Goal: Task Accomplishment & Management: Complete application form

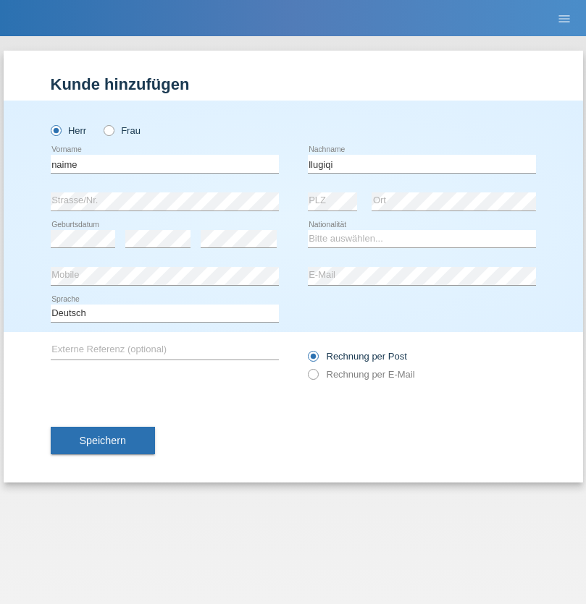
type input "llugiqi"
select select "CH"
radio input "true"
click at [164, 164] on input "text" at bounding box center [165, 164] width 228 height 18
type input "Shaban"
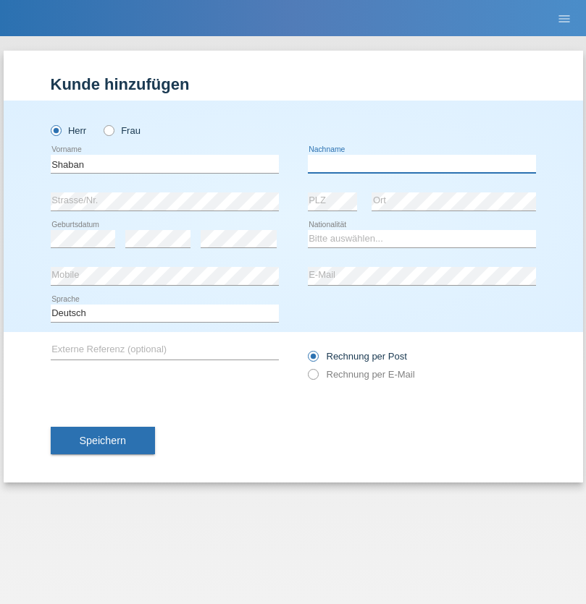
click at [421, 164] on input "text" at bounding box center [422, 164] width 228 height 18
type input "llugiqi"
select select "CH"
radio input "true"
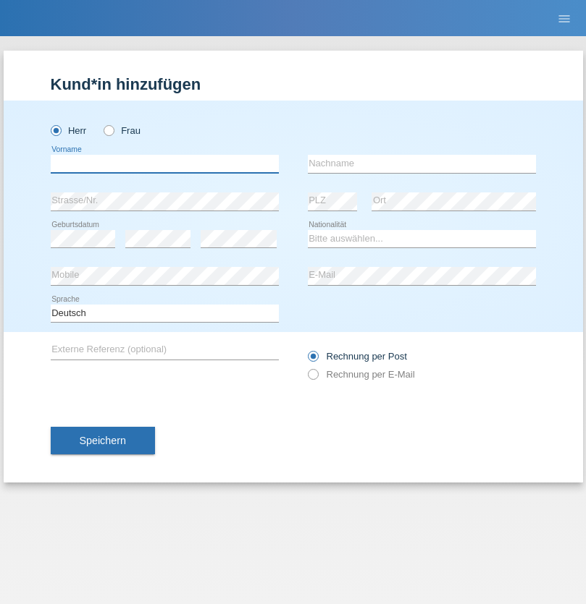
click at [164, 164] on input "text" at bounding box center [165, 164] width 228 height 18
type input "[PERSON_NAME]"
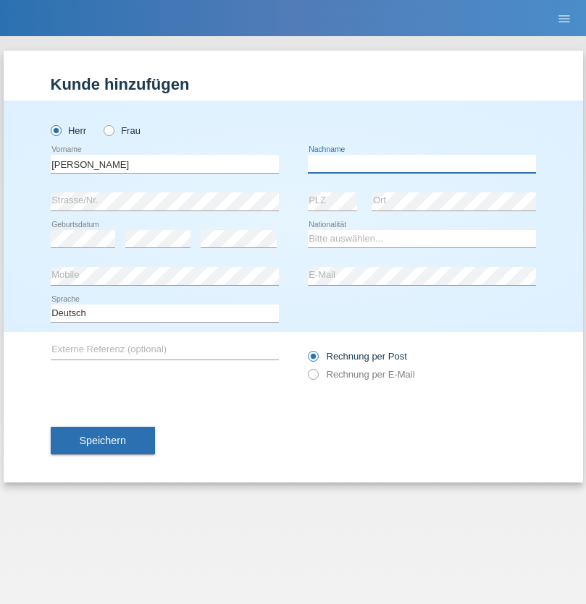
click at [421, 164] on input "text" at bounding box center [422, 164] width 228 height 18
type input "[PERSON_NAME]"
select select "SE"
select select "C"
select select "01"
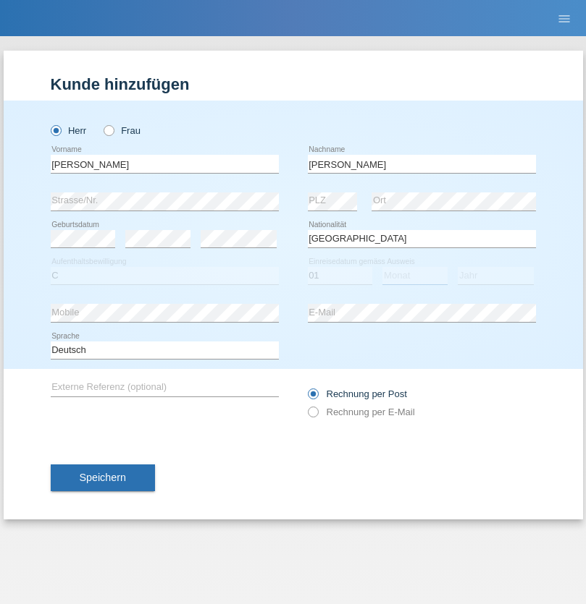
select select "05"
select select "1985"
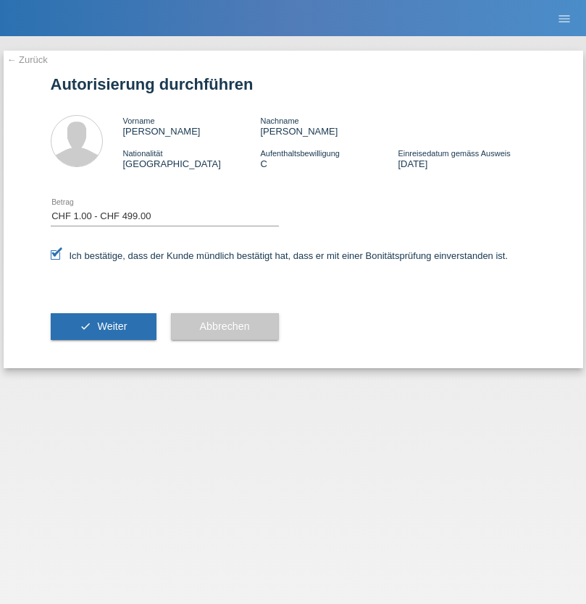
select select "1"
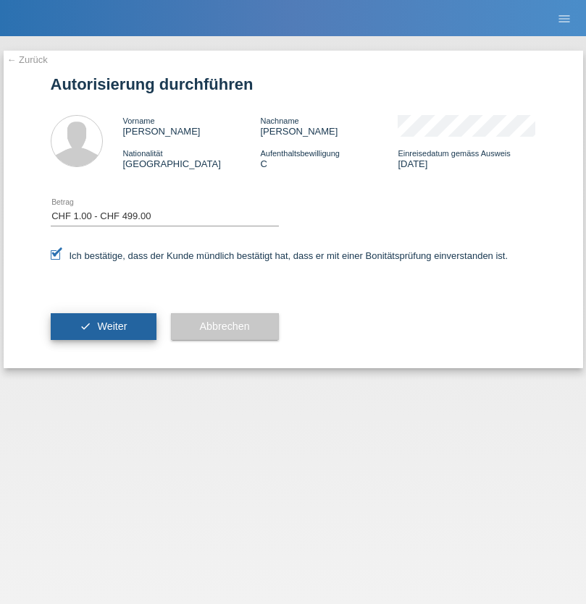
click at [103, 326] on span "Weiter" at bounding box center [112, 327] width 30 height 12
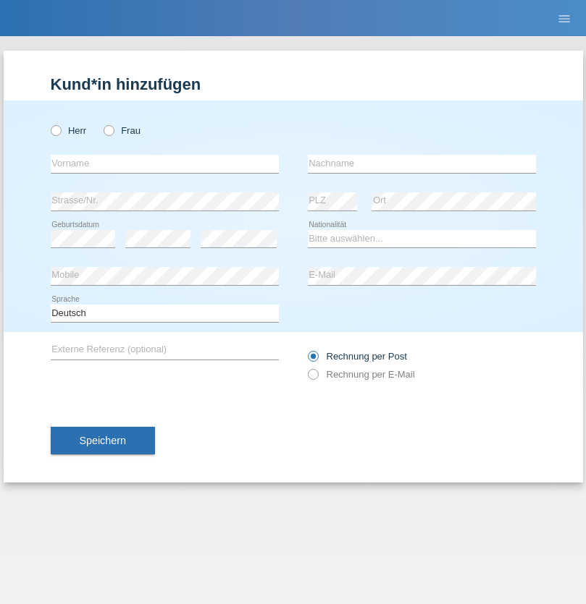
radio input "true"
click at [164, 164] on input "text" at bounding box center [165, 164] width 228 height 18
type input "[PERSON_NAME]"
click at [421, 164] on input "text" at bounding box center [422, 164] width 228 height 18
type input "Patera"
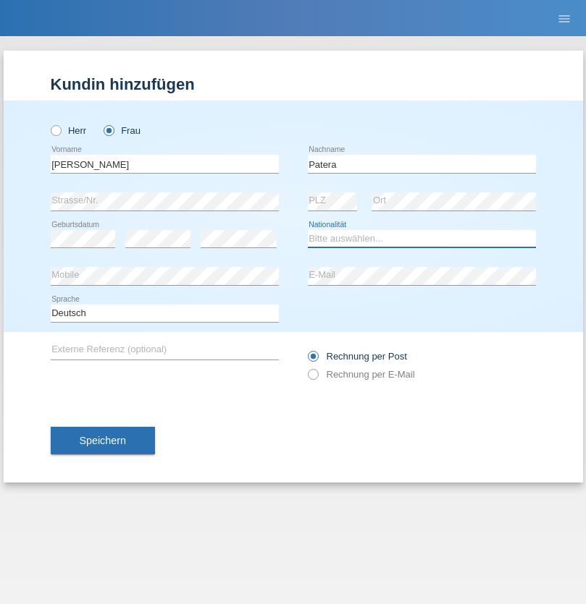
select select "CH"
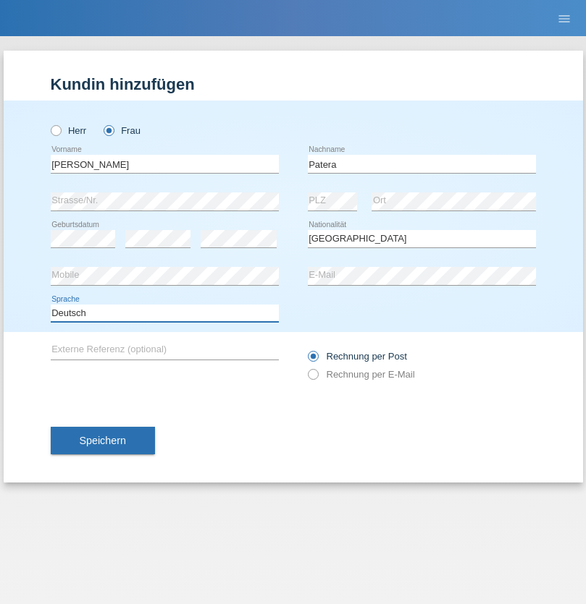
select select "en"
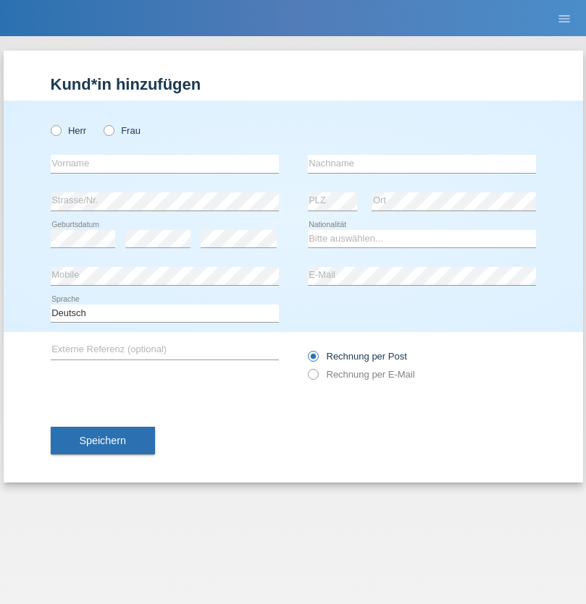
radio input "true"
click at [164, 164] on input "text" at bounding box center [165, 164] width 228 height 18
type input "[PERSON_NAME]"
click at [421, 164] on input "text" at bounding box center [422, 164] width 228 height 18
type input "Sakhi"
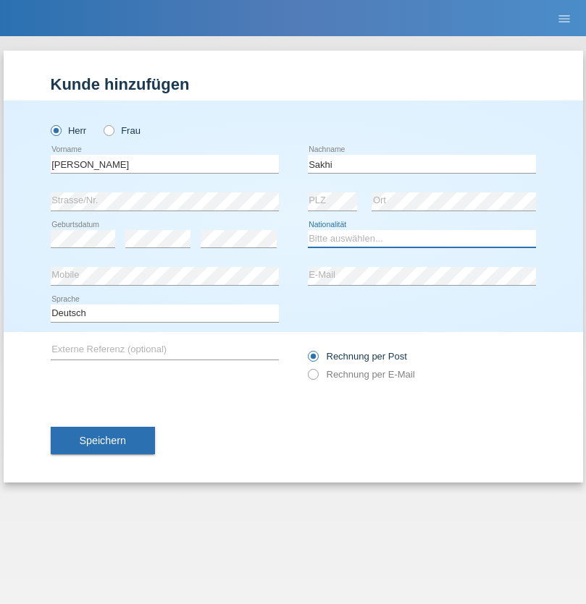
select select "IT"
select select "C"
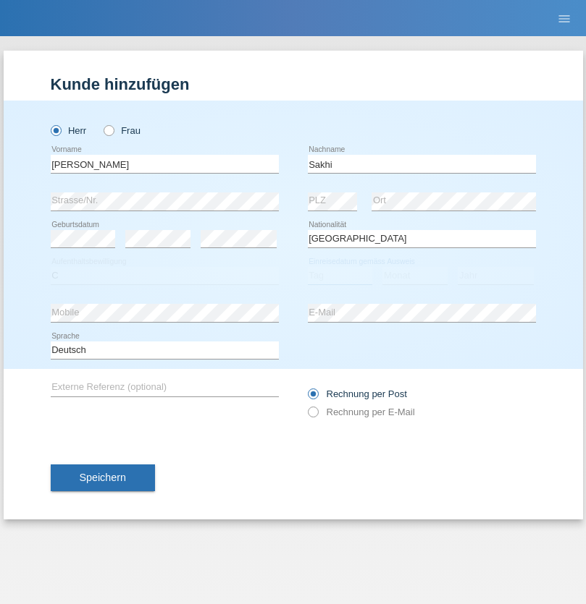
select select "24"
select select "10"
select select "2021"
